Goal: Navigation & Orientation: Find specific page/section

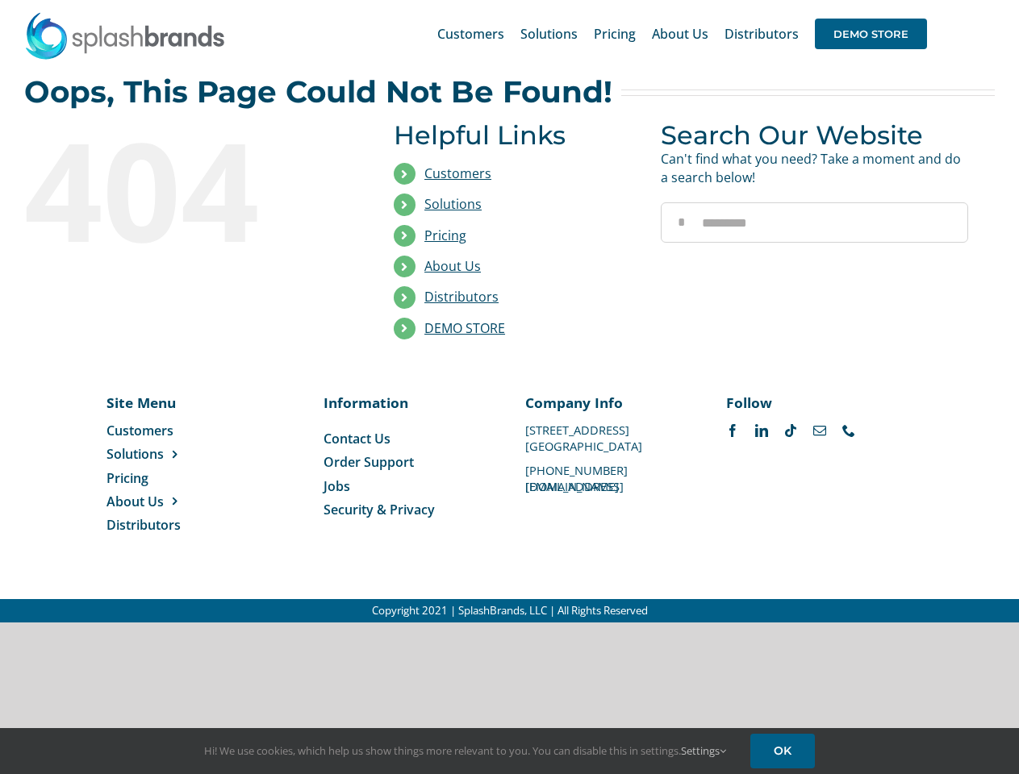
click at [509, 311] on li "Distributors" at bounding box center [515, 297] width 243 height 31
click at [920, 0] on div "Search for: * Customers Solutions Stores New Hire Kits Manufacturing Store Mark…" at bounding box center [509, 34] width 970 height 68
click at [870, 34] on span "DEMO STORE" at bounding box center [871, 34] width 112 height 31
click at [465, 328] on link "DEMO STORE" at bounding box center [464, 328] width 81 height 18
click at [161, 454] on span "Solutions" at bounding box center [134, 454] width 57 height 18
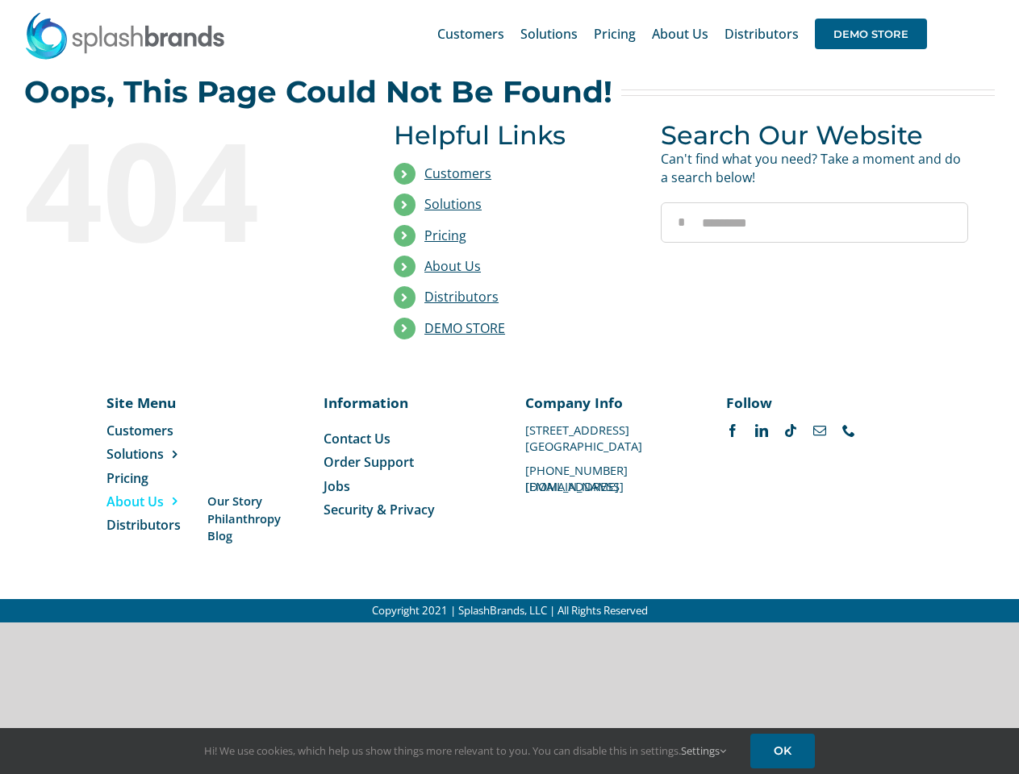
click at [161, 502] on span "About Us" at bounding box center [134, 502] width 57 height 18
click at [704, 751] on link "Settings" at bounding box center [703, 751] width 45 height 15
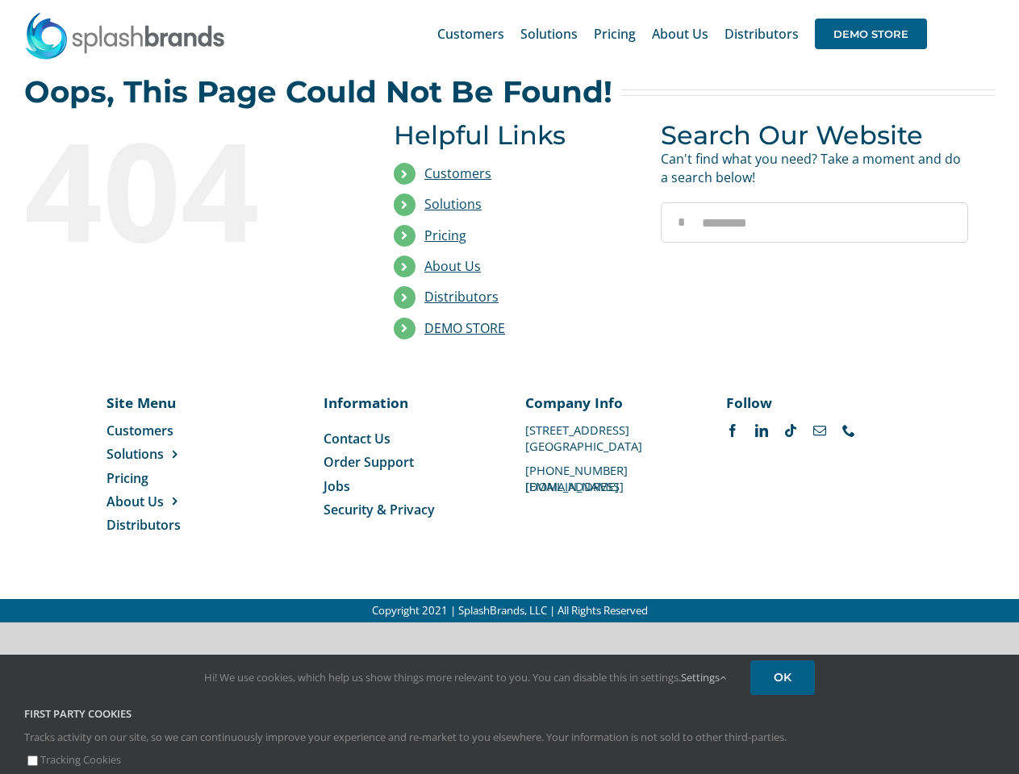
click at [785, 751] on div "First Party Cookies Tracks activity on our site, so we can continuously improve…" at bounding box center [509, 731] width 970 height 73
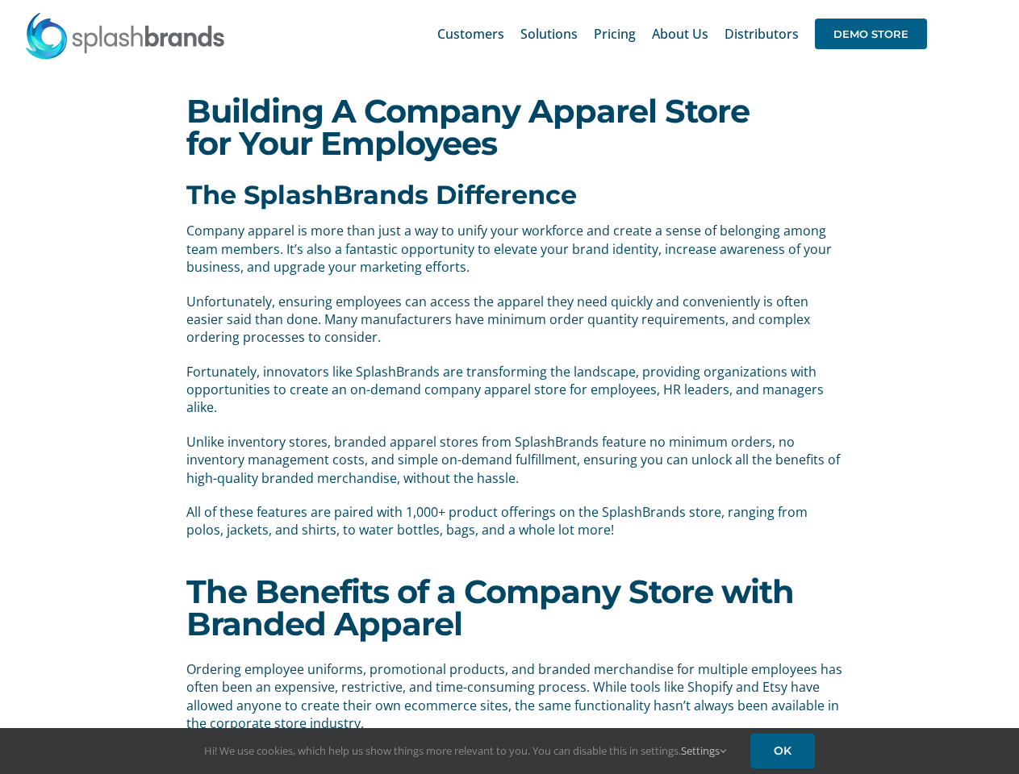
click at [509, 387] on p "Fortunately, innovators like SplashBrands are transforming the landscape, provi…" at bounding box center [515, 390] width 658 height 54
click at [920, 0] on div "Search for: * Customers Solutions Stores New Hire Kits Manufacturing Store Mark…" at bounding box center [509, 34] width 970 height 68
click at [870, 34] on span "DEMO STORE" at bounding box center [871, 34] width 112 height 31
click at [704, 751] on link "Settings" at bounding box center [703, 751] width 45 height 15
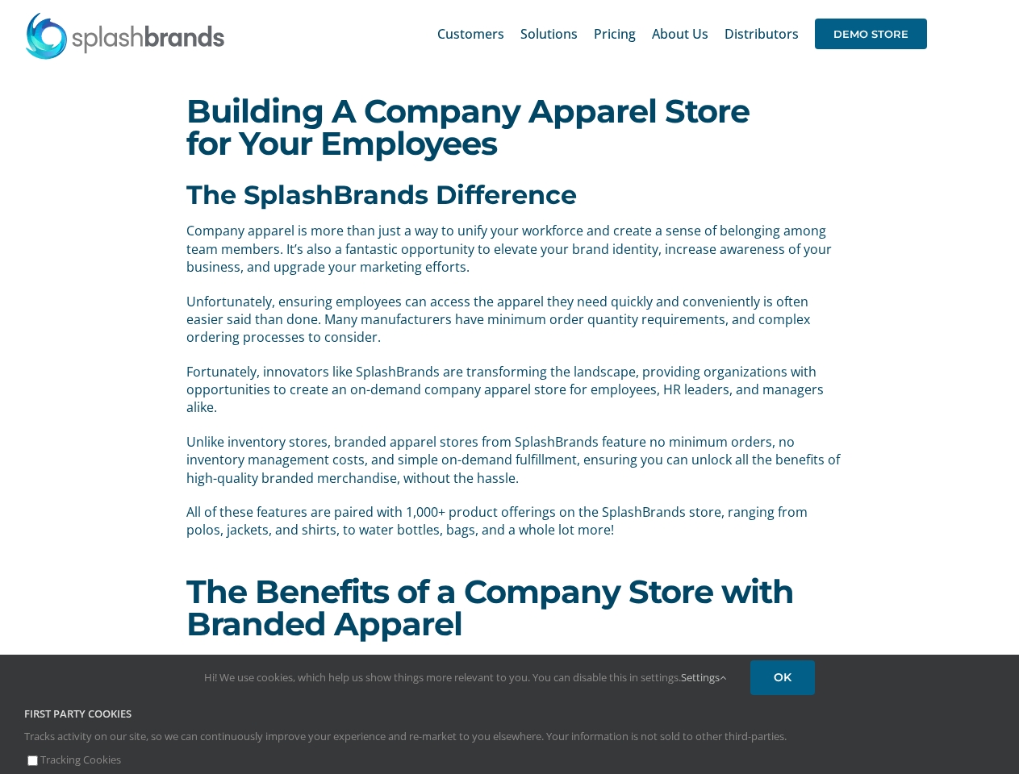
click at [785, 751] on div "First Party Cookies Tracks activity on our site, so we can continuously improve…" at bounding box center [509, 738] width 995 height 62
